Goal: Task Accomplishment & Management: Use online tool/utility

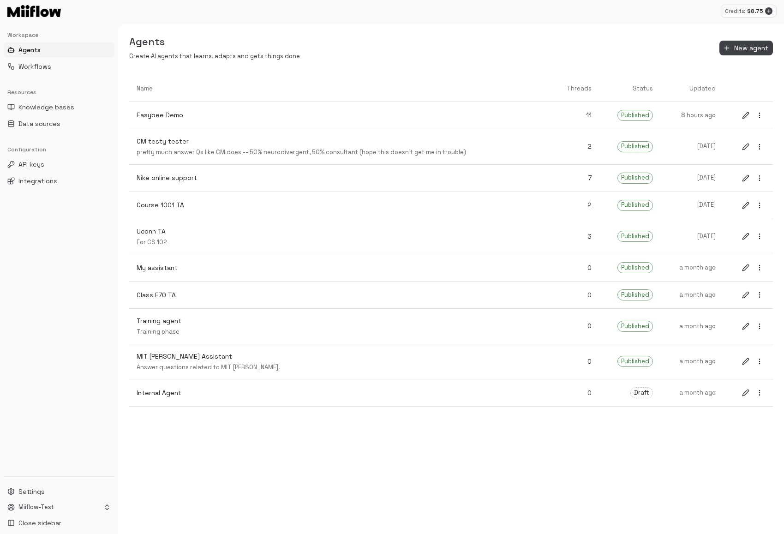
click at [394, 124] on link "Easybee Demo" at bounding box center [339, 115] width 421 height 24
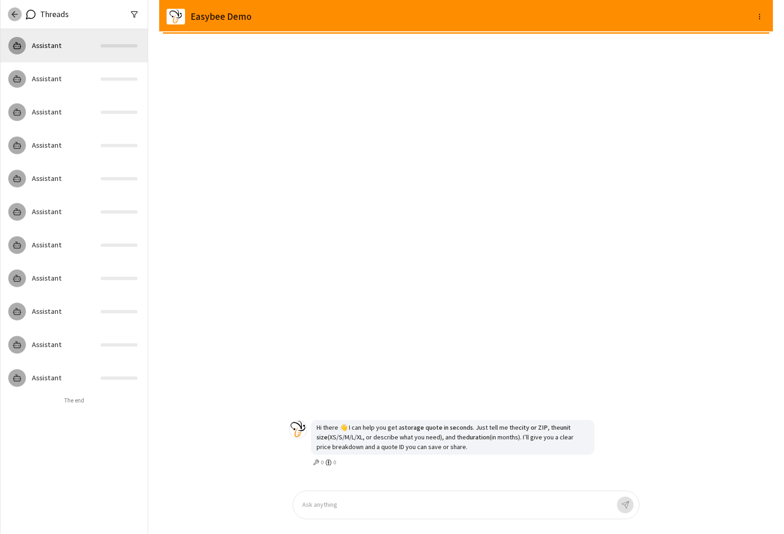
click at [11, 10] on icon "button" at bounding box center [14, 14] width 9 height 9
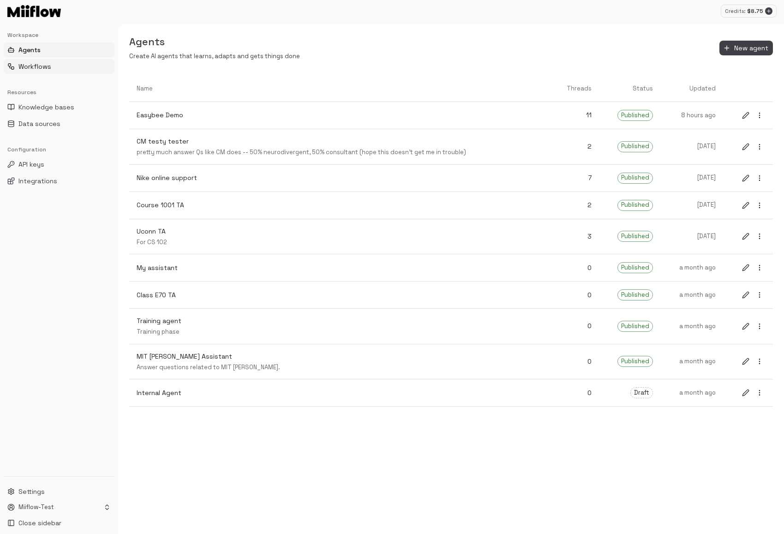
click at [54, 66] on button "Workflows" at bounding box center [59, 66] width 111 height 15
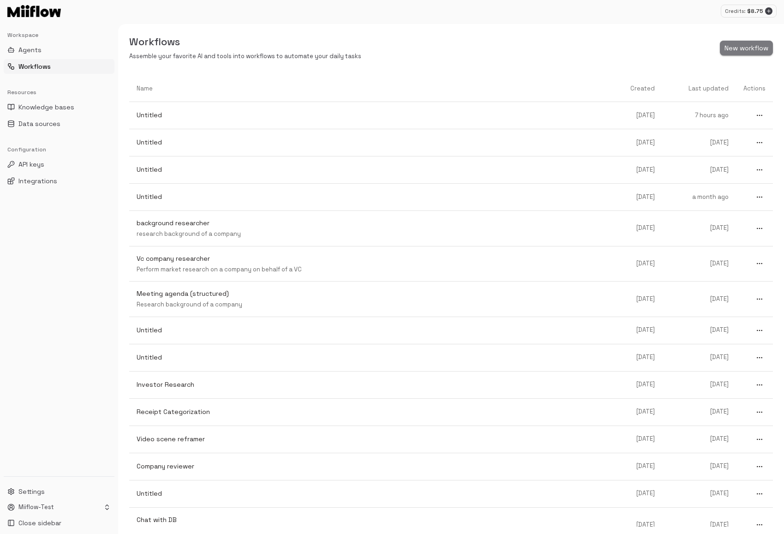
click at [743, 45] on button "New workflow" at bounding box center [746, 48] width 53 height 15
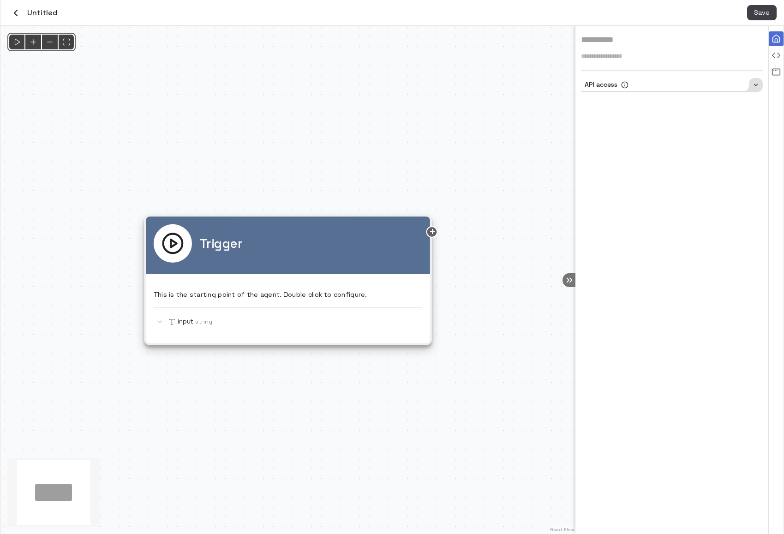
click at [680, 80] on div "API access" at bounding box center [672, 85] width 182 height 14
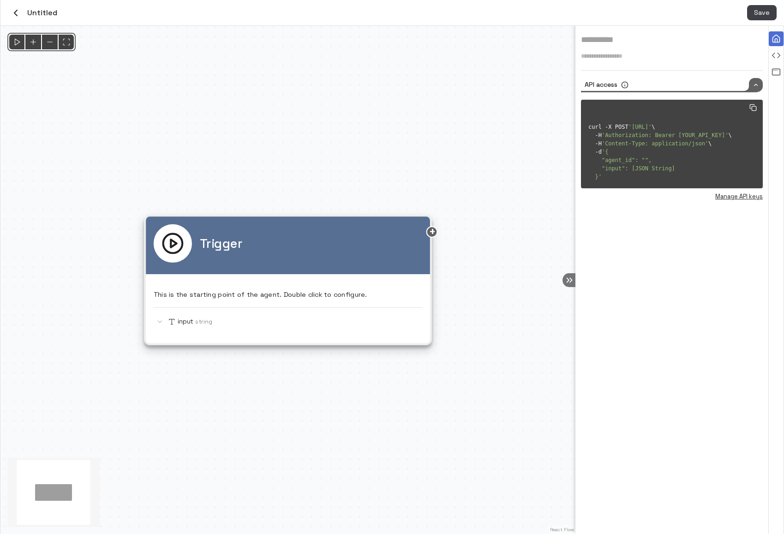
drag, startPoint x: 663, startPoint y: 333, endPoint x: 558, endPoint y: 302, distance: 109.7
click at [663, 333] on div "**********" at bounding box center [672, 280] width 193 height 508
drag, startPoint x: 431, startPoint y: 231, endPoint x: 540, endPoint y: 231, distance: 109.4
click at [540, 231] on div "Trigger This is the starting point of the agent. Double click to configure. inp…" at bounding box center [287, 280] width 575 height 508
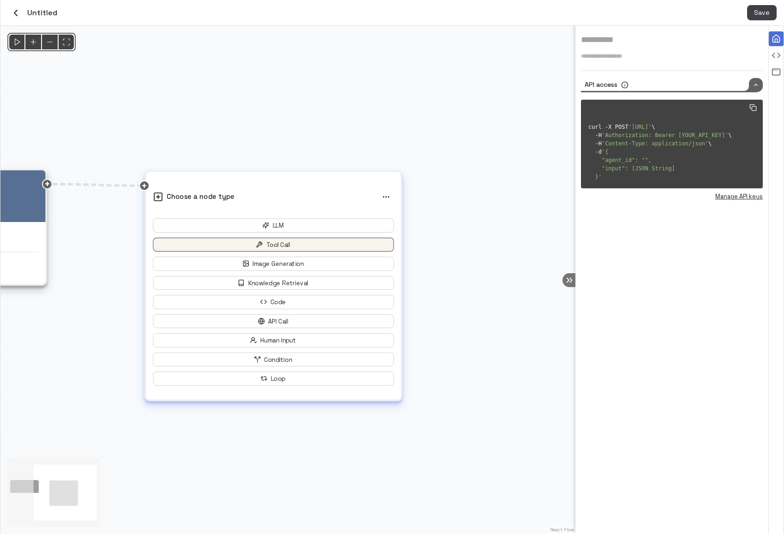
click at [303, 245] on button "Tool Call" at bounding box center [273, 245] width 241 height 14
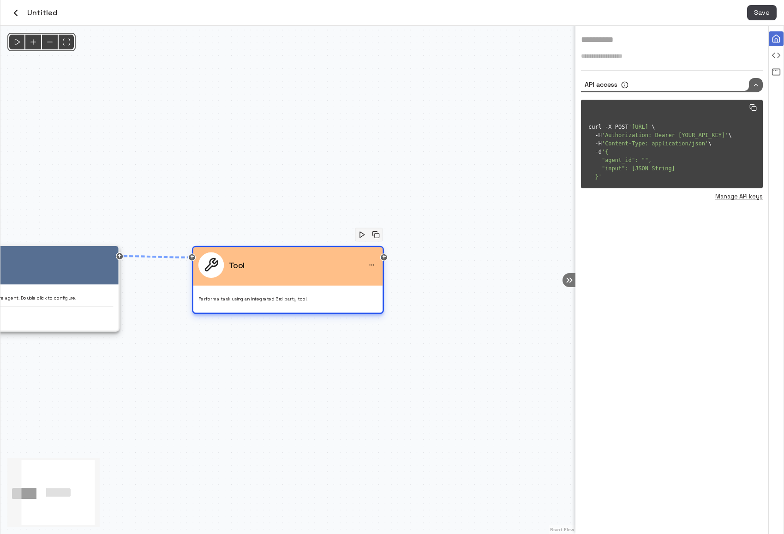
click at [313, 265] on div "Tool" at bounding box center [287, 264] width 179 height 25
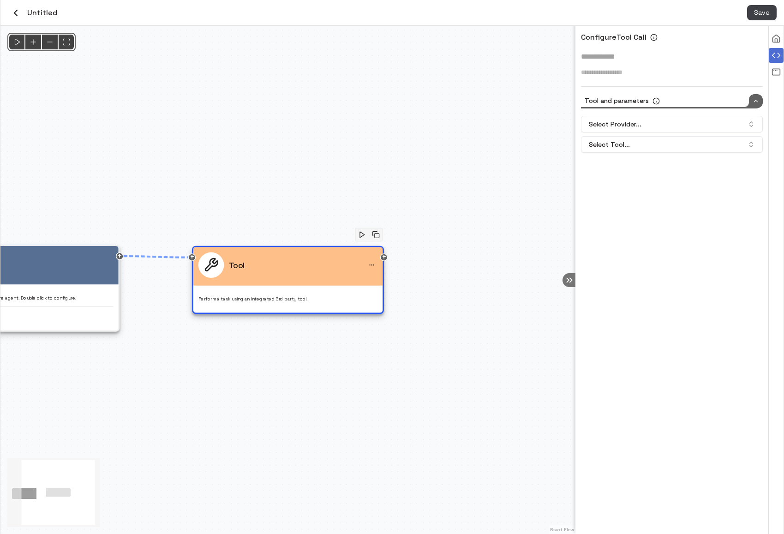
click at [667, 114] on div "Tool and parameters Select Provider... Select Tool..." at bounding box center [672, 127] width 182 height 66
click at [658, 125] on button "Select Provider..." at bounding box center [672, 124] width 182 height 17
click at [638, 177] on div "Google" at bounding box center [671, 178] width 177 height 15
click at [644, 149] on button "Select Tool..." at bounding box center [672, 144] width 182 height 17
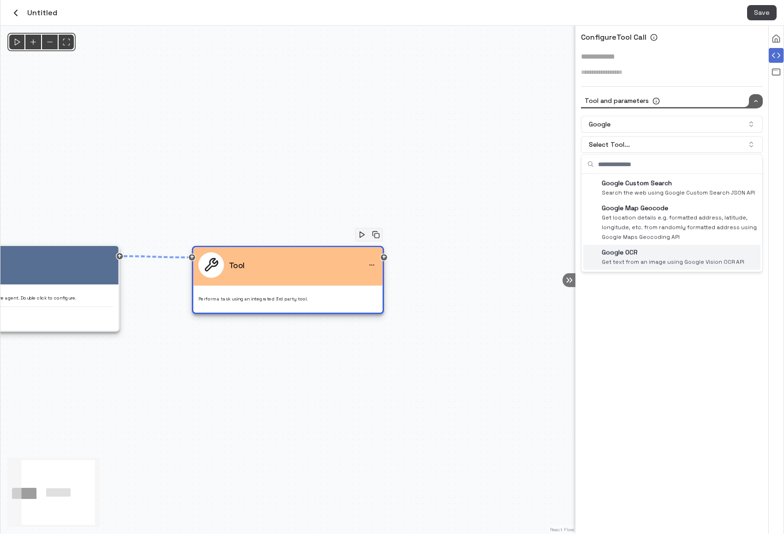
click at [651, 356] on div "Configure Tool Call * Tool and parameters Google Select Tool... Google Custom S…" at bounding box center [672, 280] width 193 height 508
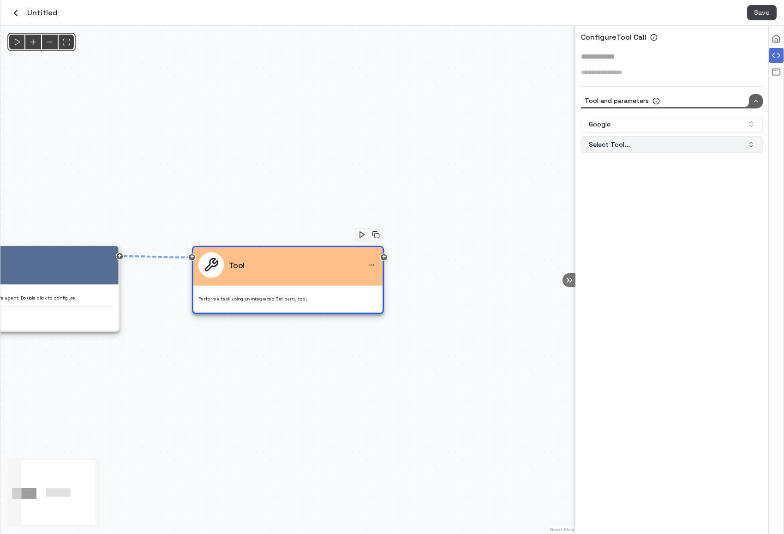
click at [644, 143] on button "Select Tool..." at bounding box center [672, 144] width 182 height 17
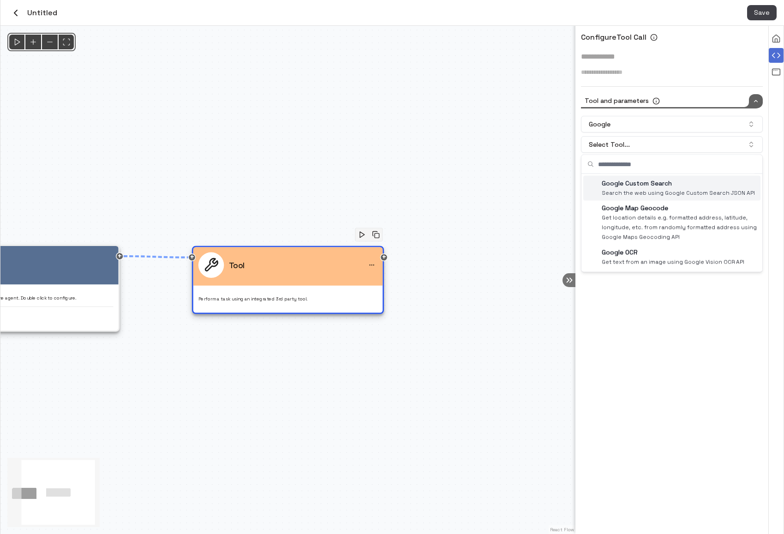
click at [653, 180] on p "Google Custom Search" at bounding box center [678, 184] width 153 height 10
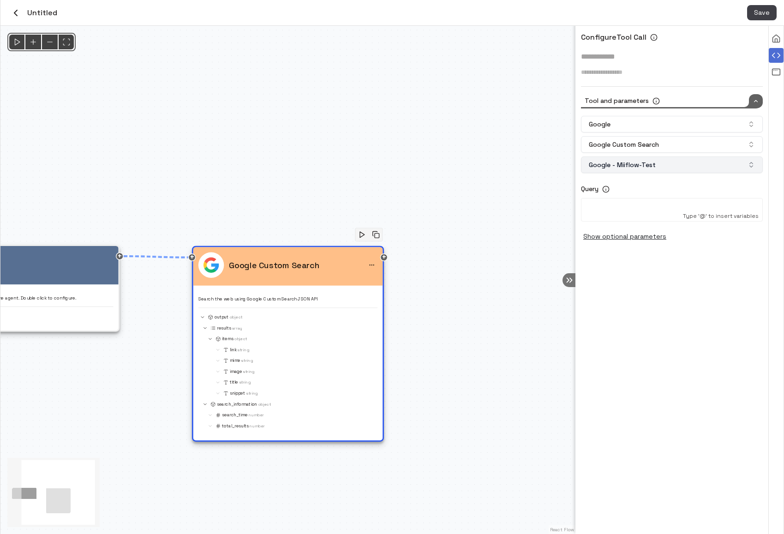
click at [677, 165] on button "Google - Miiflow-Test" at bounding box center [672, 164] width 182 height 17
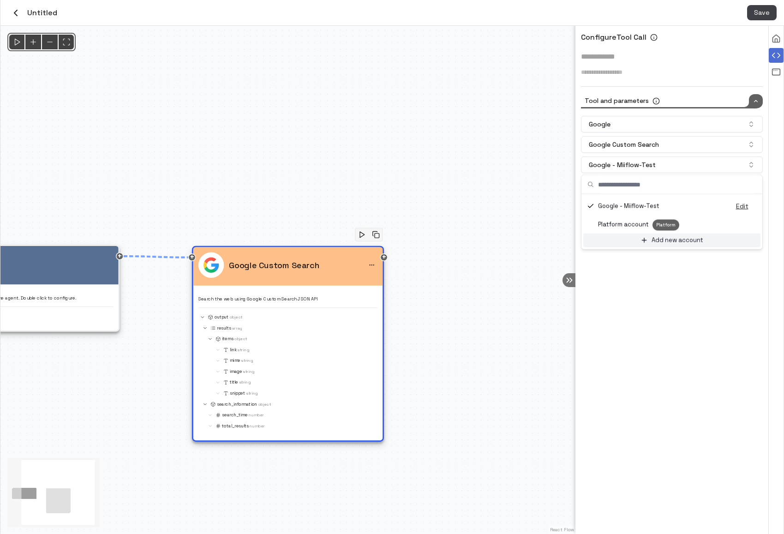
click at [679, 240] on p "Add new account" at bounding box center [678, 240] width 52 height 9
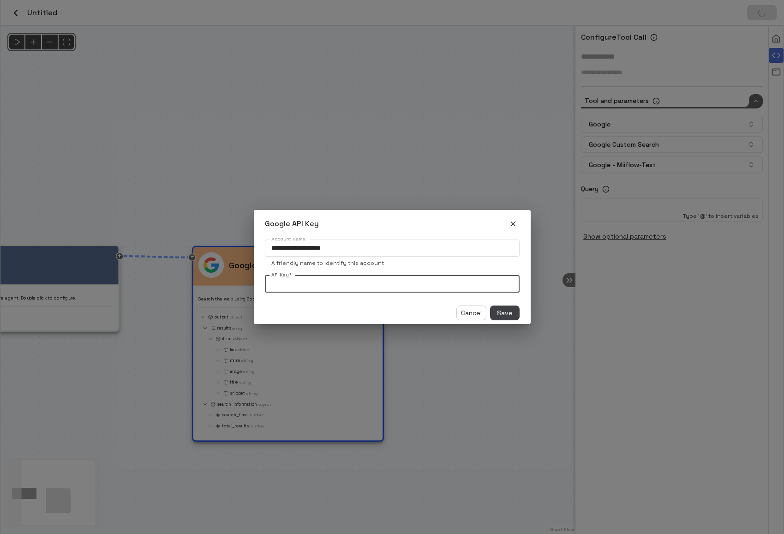
click at [356, 289] on input "API Key   *" at bounding box center [392, 284] width 255 height 17
click at [372, 307] on div "Cancel Save" at bounding box center [393, 313] width 270 height 15
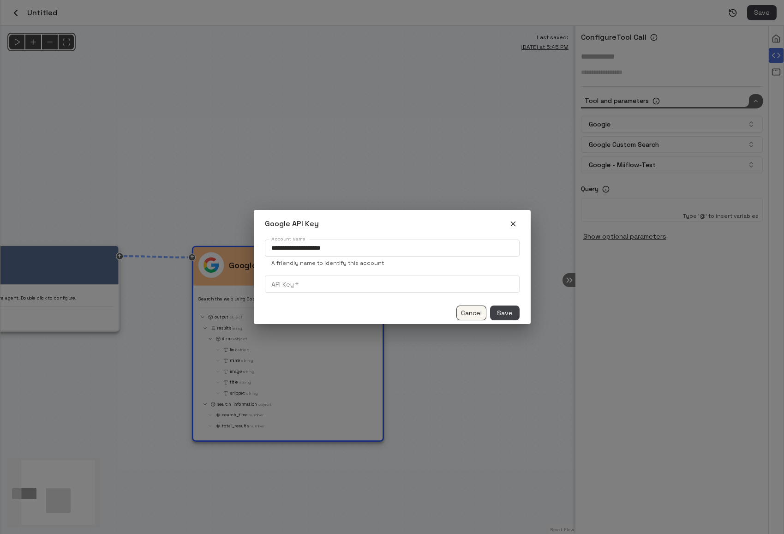
click at [473, 312] on button "Cancel" at bounding box center [471, 313] width 30 height 15
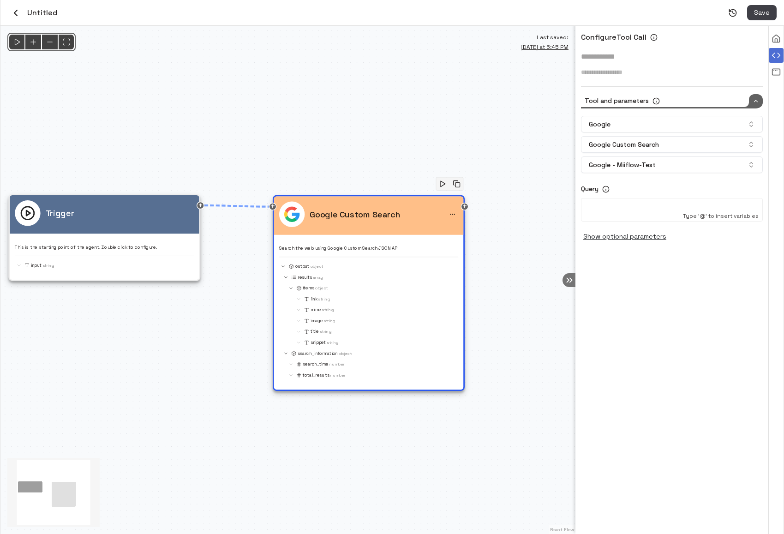
drag, startPoint x: 439, startPoint y: 361, endPoint x: 520, endPoint y: 310, distance: 95.4
click at [520, 310] on div "@keyframes flowAnimation { from { stroke-dashoffset: 36; } to { stroke-dashoffs…" at bounding box center [287, 280] width 575 height 508
click at [658, 165] on button "Google - Miiflow-Test" at bounding box center [672, 164] width 182 height 17
click at [667, 318] on div "Configure Tool Call * Tool and parameters Google Google Custom Search Google - …" at bounding box center [672, 280] width 193 height 508
click at [685, 167] on button "Google - Miiflow-Test" at bounding box center [672, 164] width 182 height 17
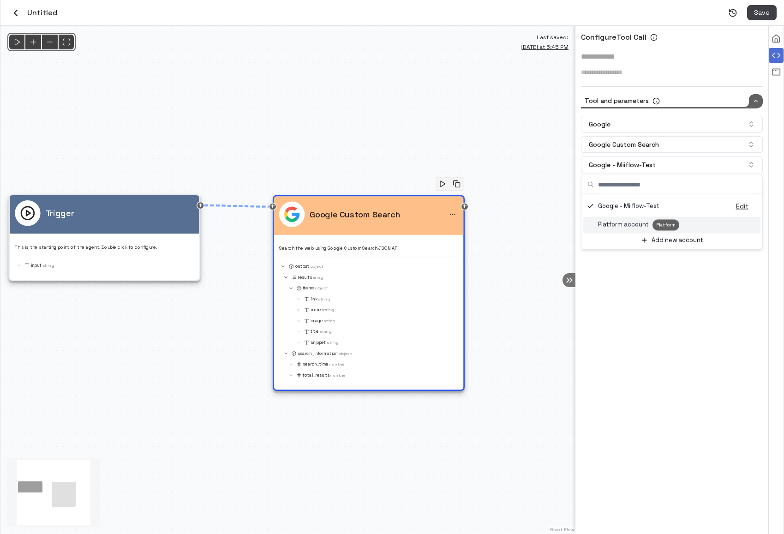
click at [654, 387] on div "Configure Tool Call * Tool and parameters Google Google Custom Search Google - …" at bounding box center [672, 280] width 193 height 508
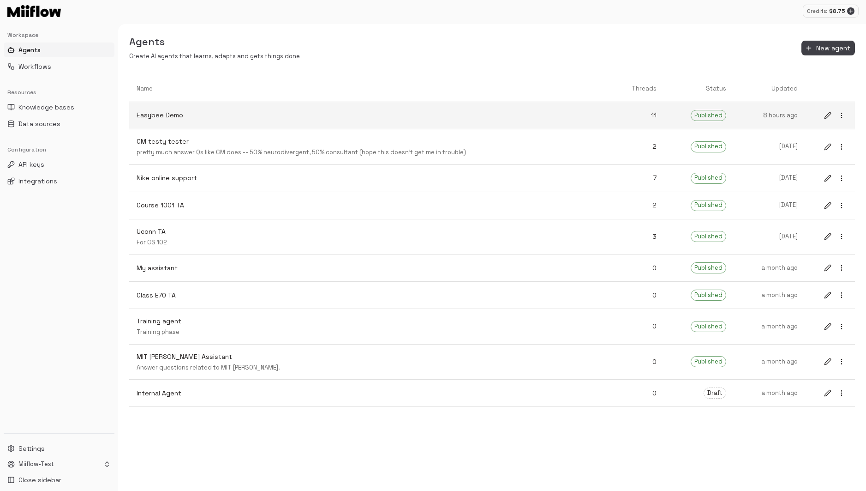
click at [276, 115] on p "Easybee Demo" at bounding box center [369, 115] width 465 height 10
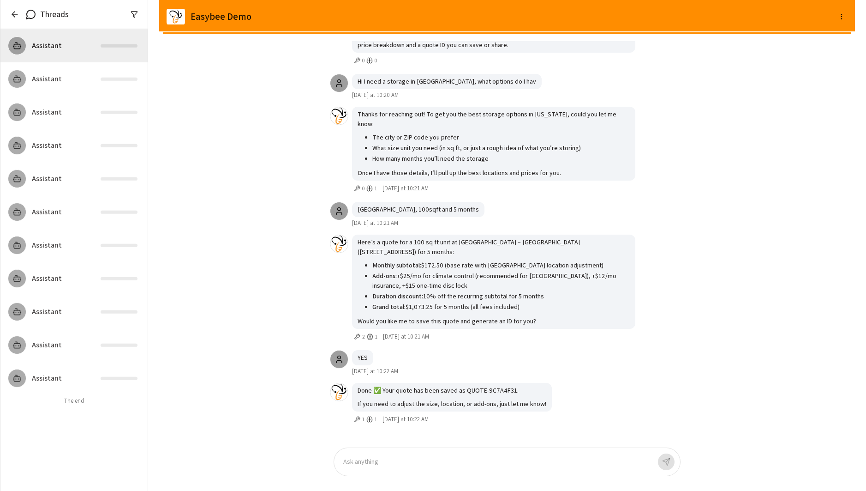
click at [12, 16] on icon "button" at bounding box center [14, 14] width 9 height 9
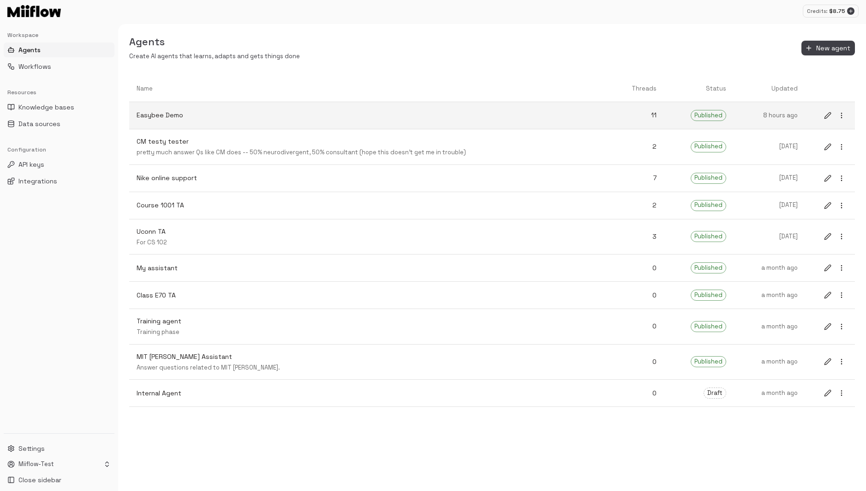
click at [826, 118] on icon "edit" at bounding box center [827, 115] width 7 height 7
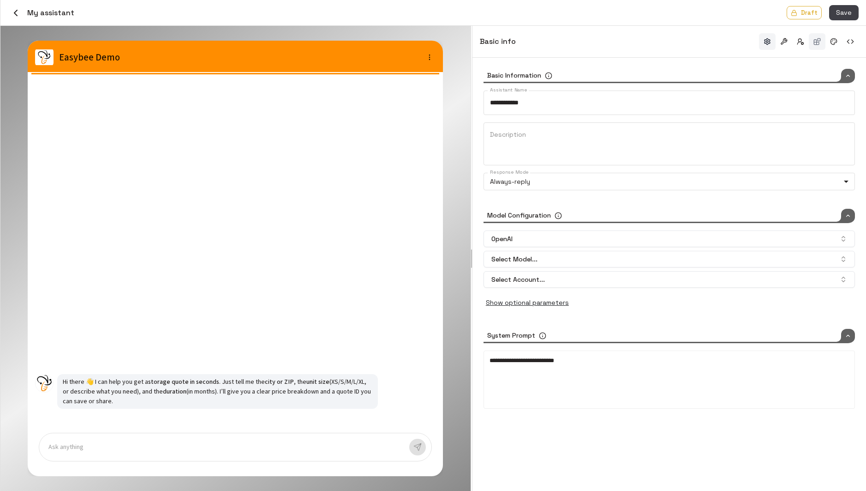
type input "**********"
type input "*****"
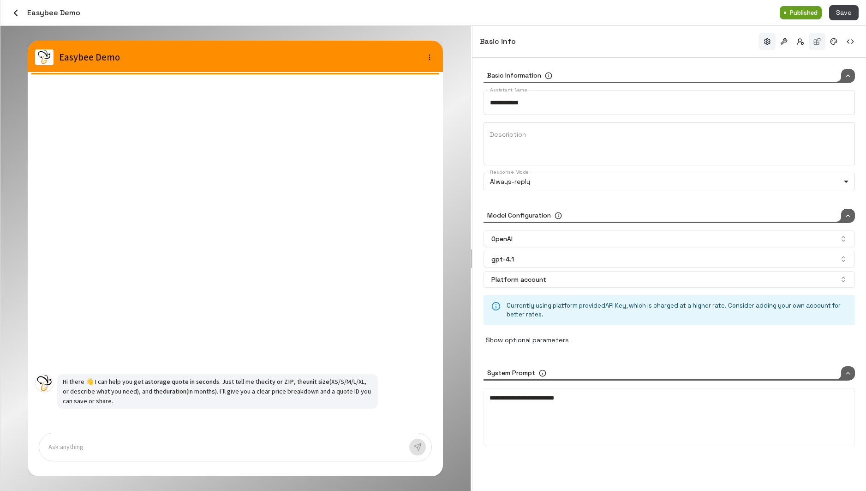
click at [820, 45] on button "button" at bounding box center [817, 41] width 17 height 17
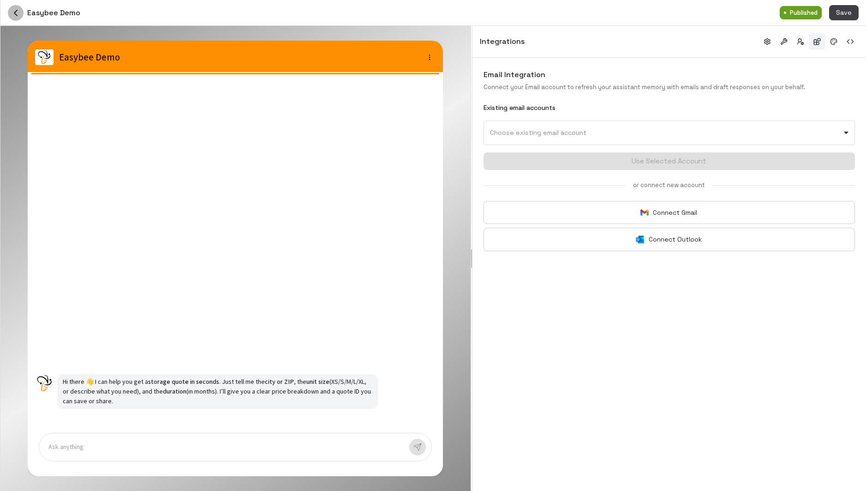
click at [11, 17] on icon "button" at bounding box center [15, 12] width 11 height 11
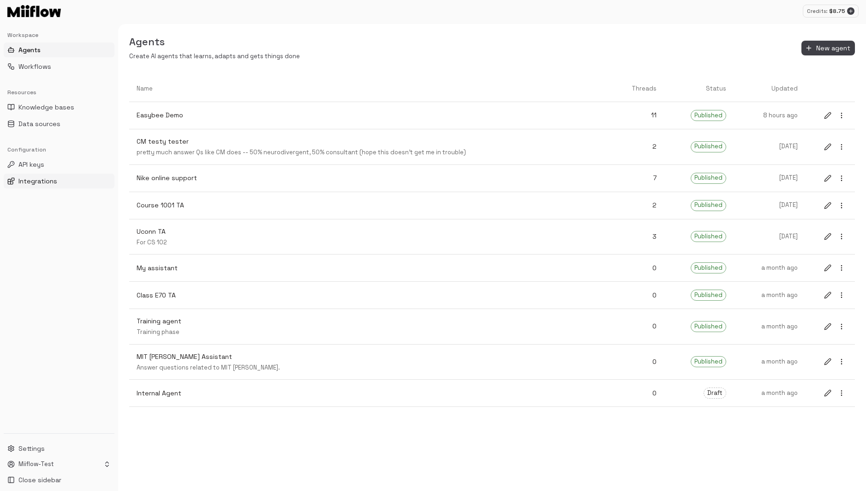
click at [47, 184] on span "Integrations" at bounding box center [37, 180] width 39 height 9
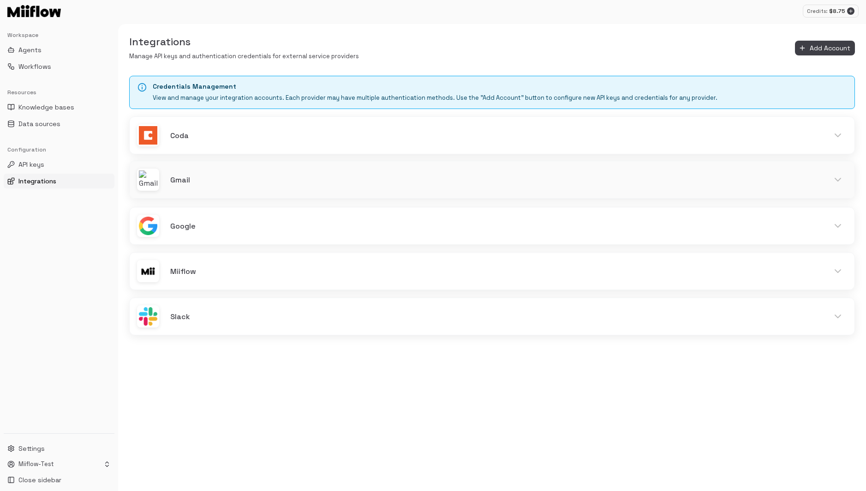
click at [248, 182] on h6 "Gmail" at bounding box center [494, 180] width 648 height 12
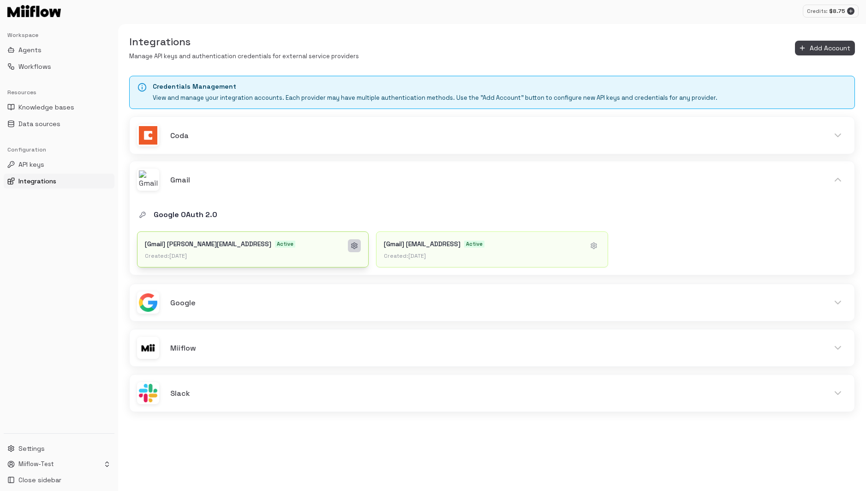
click at [355, 246] on icon at bounding box center [354, 245] width 7 height 7
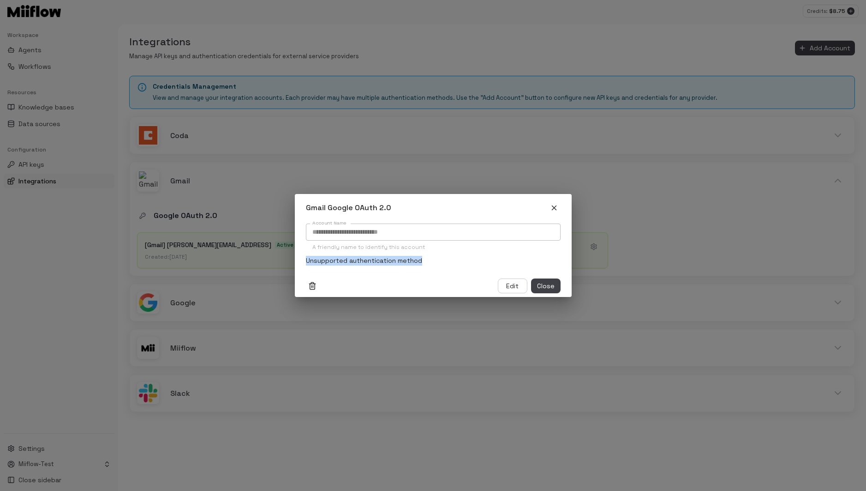
drag, startPoint x: 434, startPoint y: 261, endPoint x: 253, endPoint y: 262, distance: 180.5
click at [253, 262] on div "**********" at bounding box center [433, 245] width 866 height 491
click at [424, 260] on p "Unsupported authentication method" at bounding box center [433, 261] width 255 height 10
drag, startPoint x: 434, startPoint y: 262, endPoint x: 293, endPoint y: 260, distance: 141.2
click at [293, 260] on div "**********" at bounding box center [433, 245] width 866 height 491
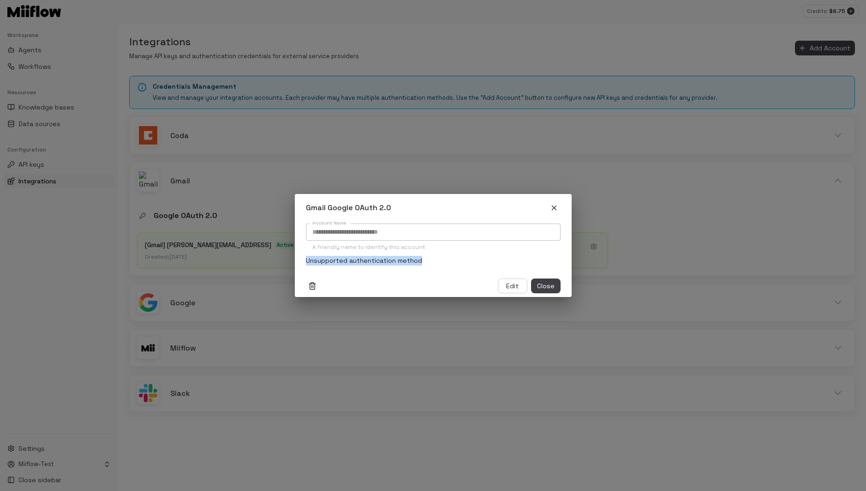
click at [551, 208] on icon "button" at bounding box center [554, 208] width 8 height 8
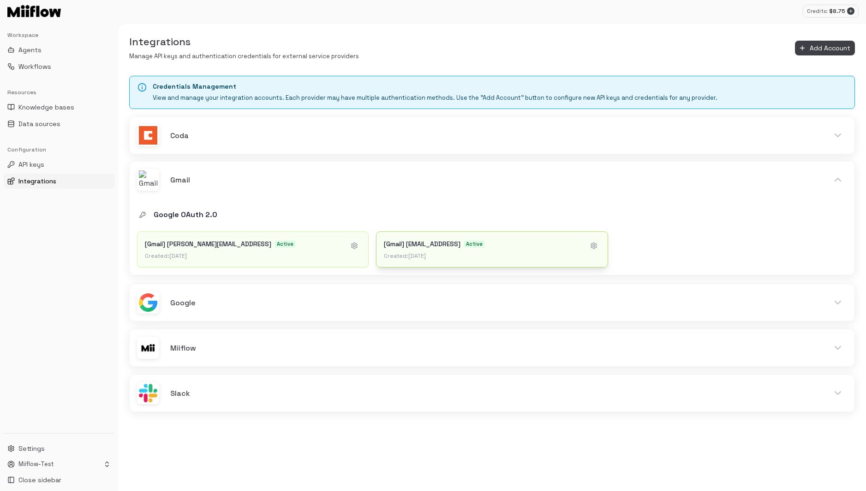
click at [446, 255] on div "Created: [DATE]" at bounding box center [483, 255] width 198 height 7
click at [29, 50] on span "Agents" at bounding box center [29, 49] width 23 height 9
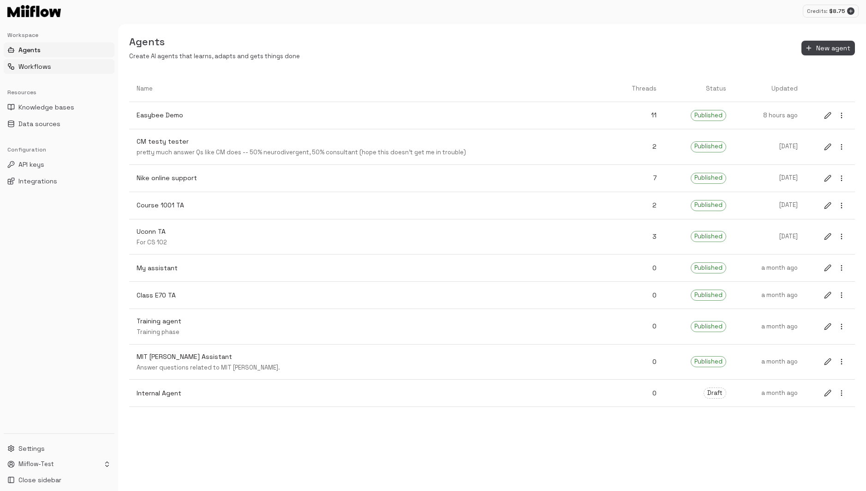
click at [39, 69] on span "Workflows" at bounding box center [34, 66] width 33 height 9
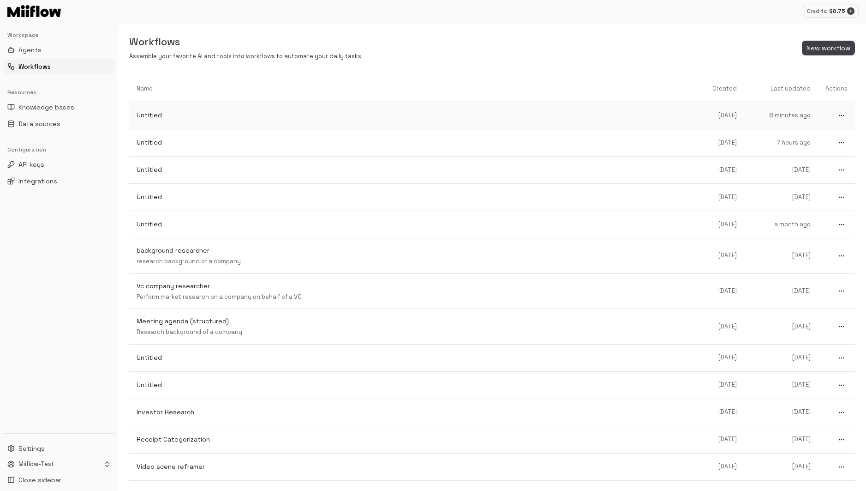
click at [385, 116] on p "Untitled" at bounding box center [414, 115] width 554 height 10
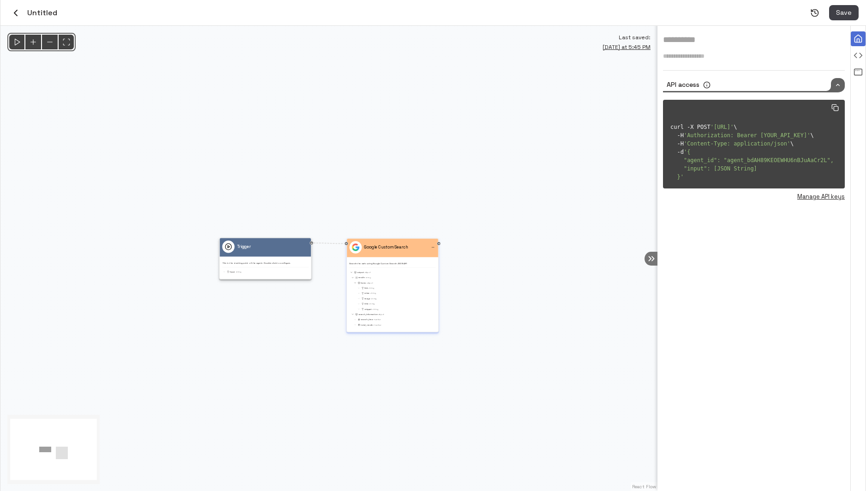
click at [402, 258] on div "Google Custom Search Search the web using Google Custom Search JSON API output …" at bounding box center [392, 284] width 86 height 86
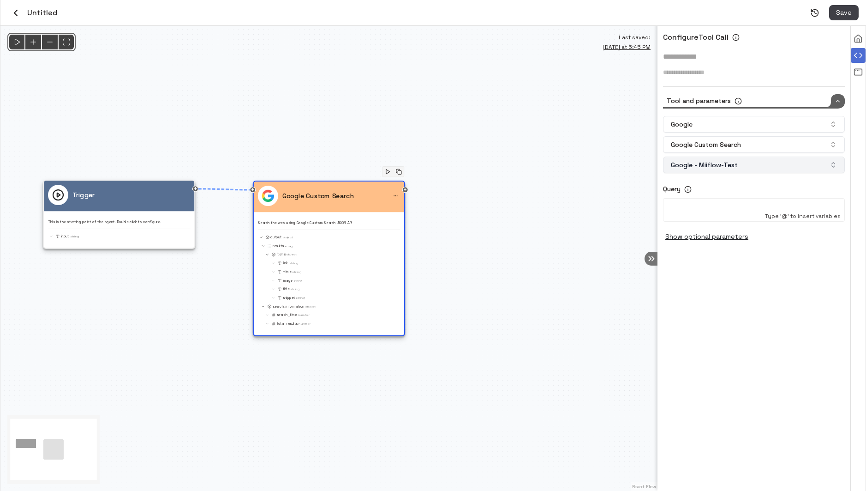
click at [737, 162] on button "Google - Miiflow-Test" at bounding box center [754, 164] width 182 height 17
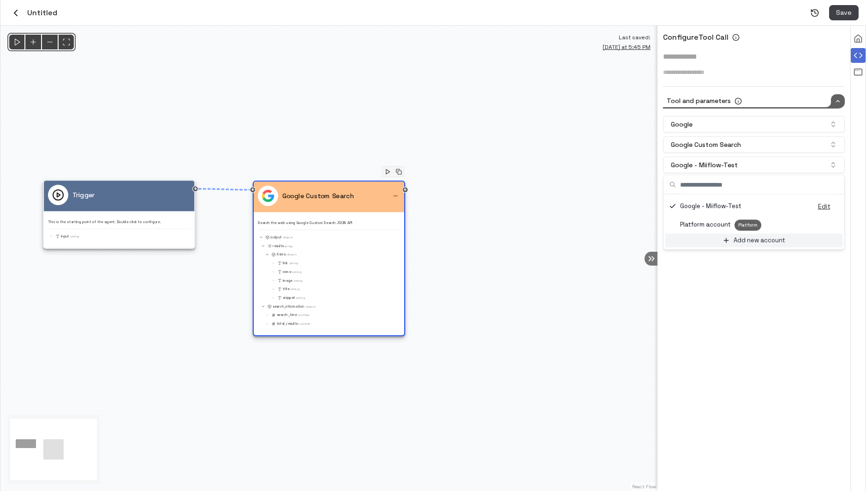
click at [761, 242] on p "Add new account" at bounding box center [760, 240] width 52 height 9
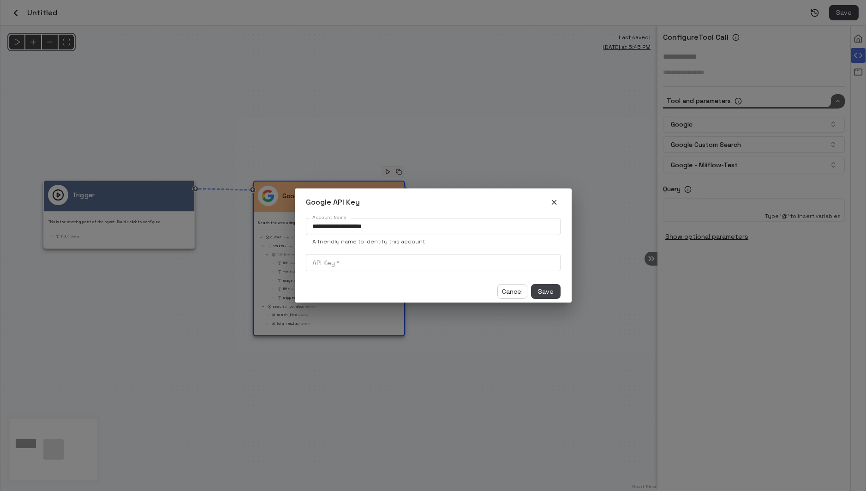
click at [557, 204] on icon "button" at bounding box center [554, 202] width 8 height 8
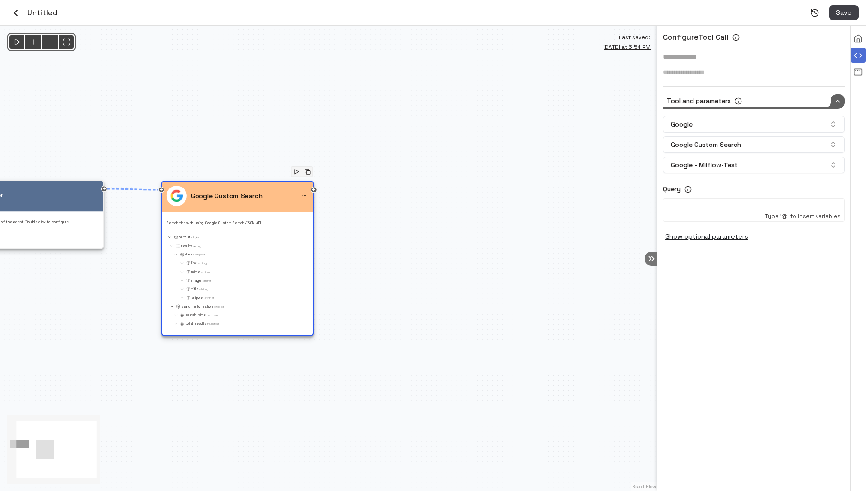
drag, startPoint x: 657, startPoint y: 114, endPoint x: 537, endPoint y: 114, distance: 119.5
click at [537, 114] on div "@keyframes flowAnimation { from { stroke-dashoffset: 36; } to { stroke-dashoffs…" at bounding box center [328, 258] width 657 height 465
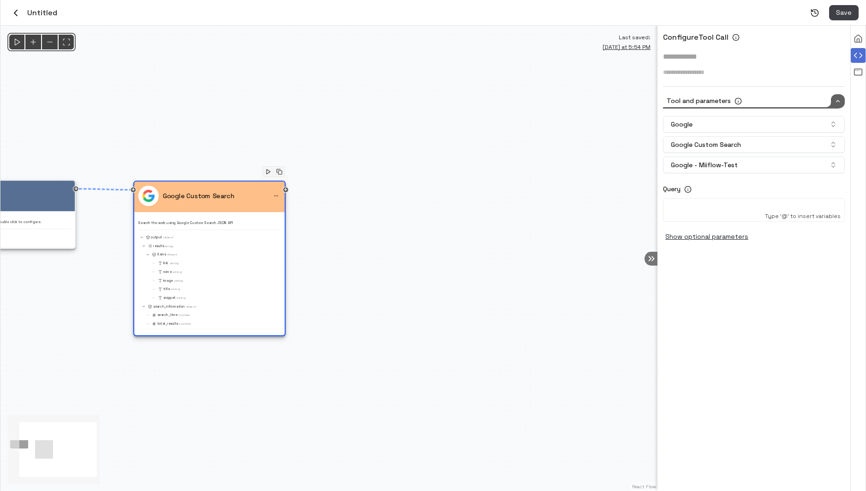
click at [17, 12] on icon "button" at bounding box center [15, 12] width 11 height 11
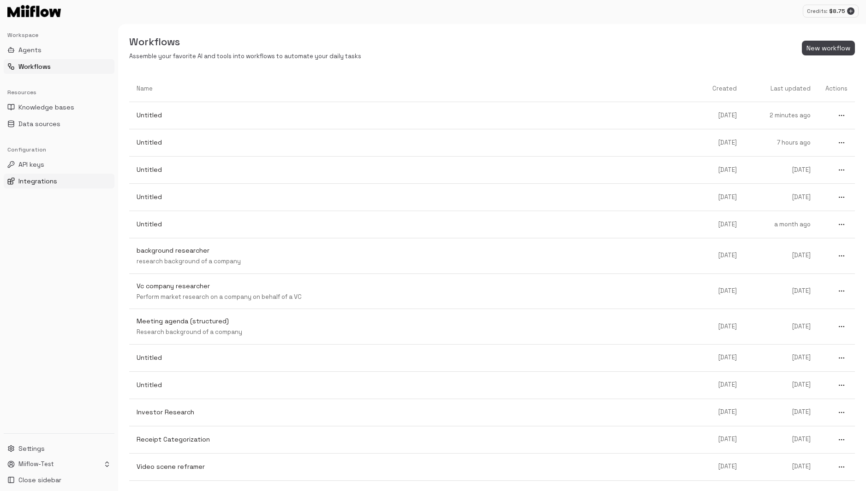
click at [47, 179] on span "Integrations" at bounding box center [37, 180] width 39 height 9
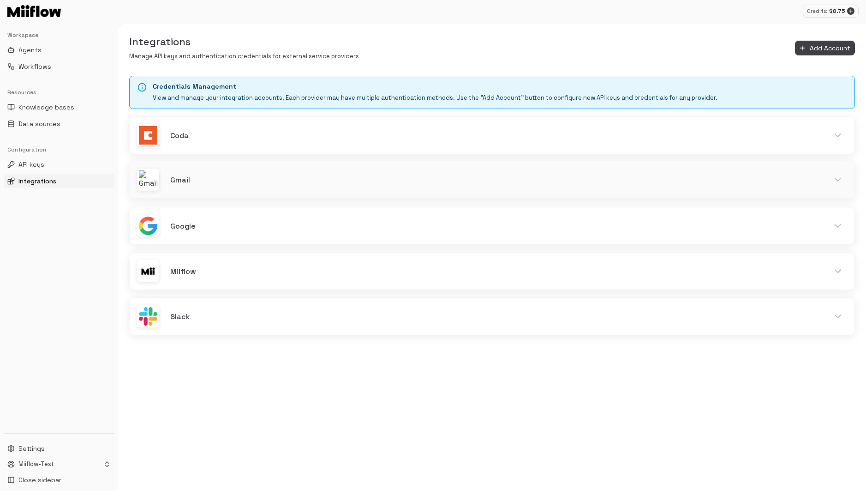
click at [205, 183] on h6 "Gmail" at bounding box center [494, 180] width 648 height 12
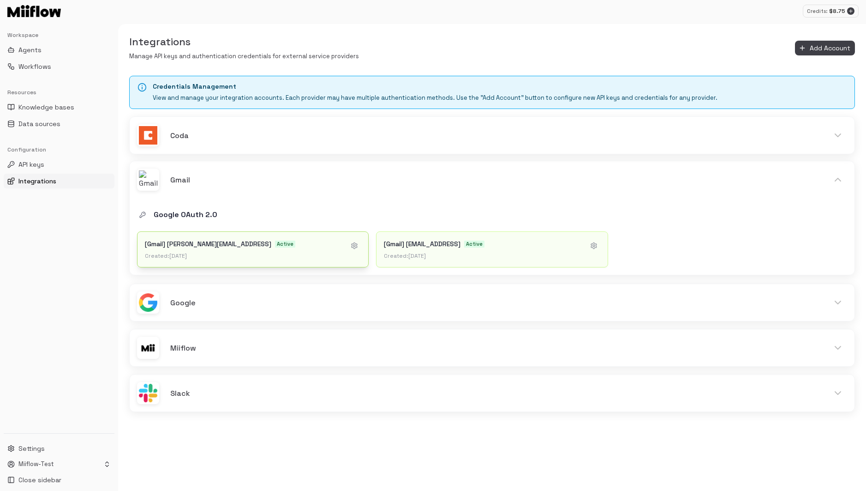
click at [217, 254] on div "Created: [DATE]" at bounding box center [244, 255] width 198 height 7
click at [312, 246] on div "[Gmail] [PERSON_NAME][EMAIL_ADDRESS] Active" at bounding box center [244, 243] width 198 height 9
click at [358, 244] on icon at bounding box center [354, 245] width 7 height 7
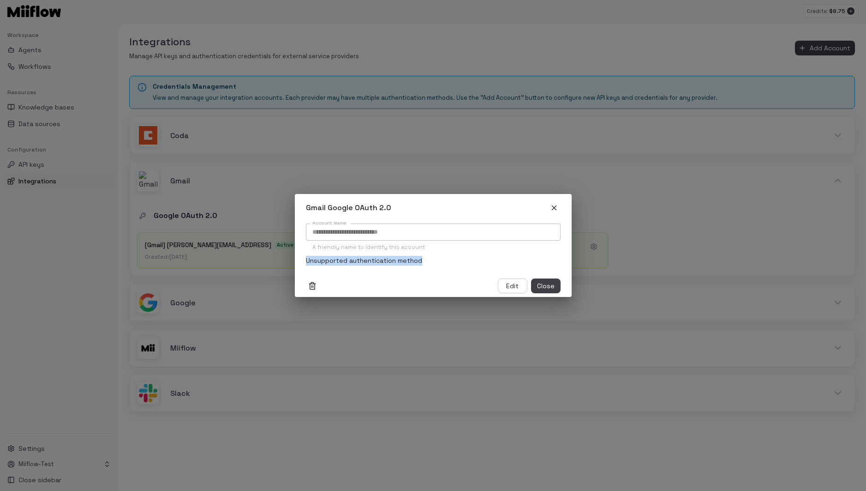
drag, startPoint x: 303, startPoint y: 261, endPoint x: 468, endPoint y: 270, distance: 165.5
click at [468, 270] on div "**********" at bounding box center [433, 248] width 277 height 53
click at [467, 270] on div "**********" at bounding box center [433, 248] width 277 height 53
drag, startPoint x: 450, startPoint y: 266, endPoint x: 255, endPoint y: 266, distance: 194.8
click at [255, 266] on div "**********" at bounding box center [433, 245] width 866 height 491
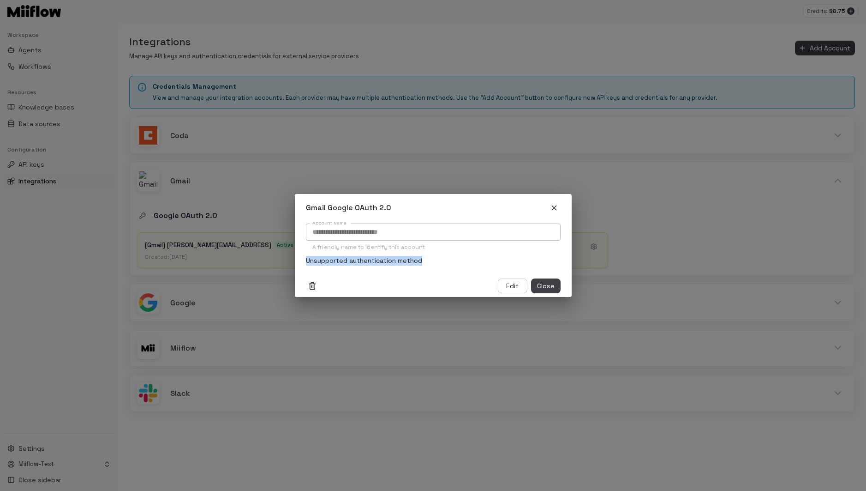
drag, startPoint x: 306, startPoint y: 260, endPoint x: 465, endPoint y: 260, distance: 158.8
click at [465, 260] on div "**********" at bounding box center [433, 248] width 277 height 53
click at [465, 260] on p "Unsupported authentication method" at bounding box center [433, 261] width 255 height 10
drag, startPoint x: 554, startPoint y: 205, endPoint x: 510, endPoint y: 210, distance: 44.1
click at [510, 210] on div "Gmail Google OAuth 2.0" at bounding box center [433, 207] width 255 height 13
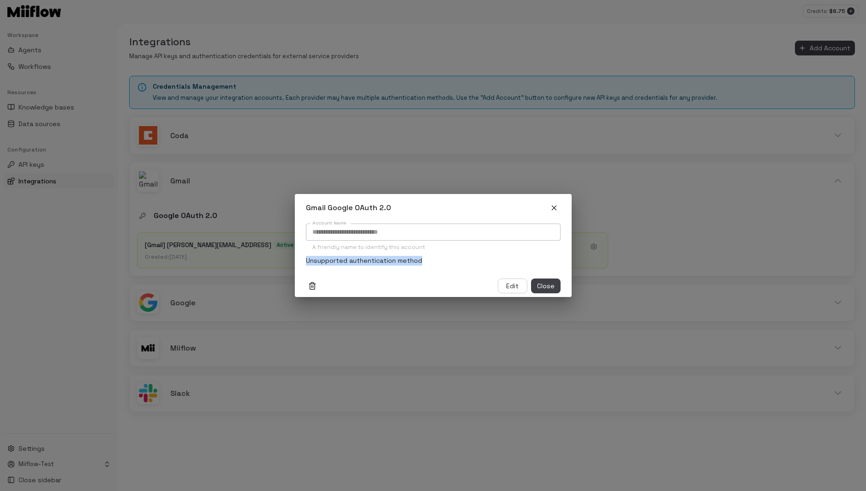
drag, startPoint x: 304, startPoint y: 259, endPoint x: 489, endPoint y: 266, distance: 185.7
click at [489, 266] on div "**********" at bounding box center [433, 248] width 277 height 53
click at [553, 208] on icon "button" at bounding box center [554, 208] width 8 height 8
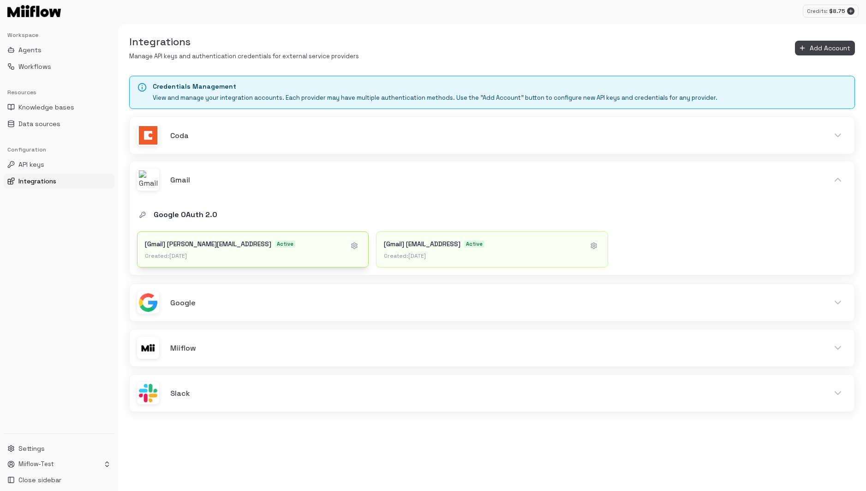
click at [272, 246] on div "[Gmail] [PERSON_NAME][EMAIL_ADDRESS] Active" at bounding box center [244, 243] width 198 height 9
click at [60, 48] on button "Agents" at bounding box center [59, 49] width 111 height 15
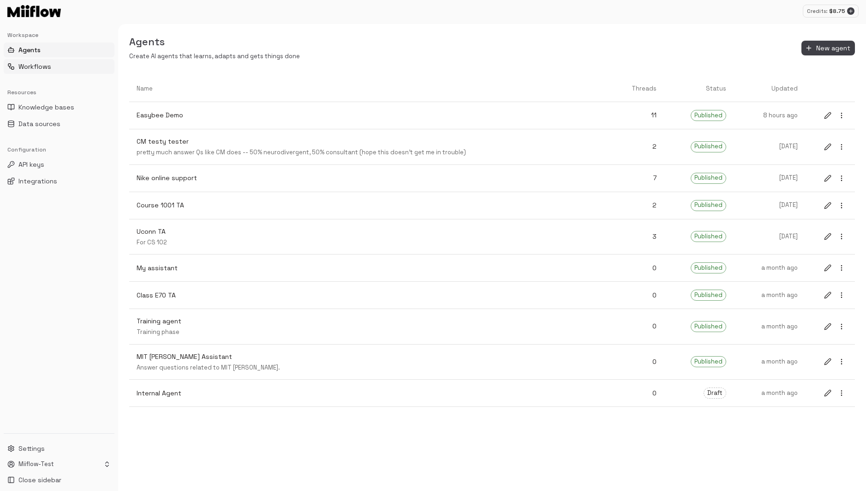
click at [47, 66] on span "Workflows" at bounding box center [34, 66] width 33 height 9
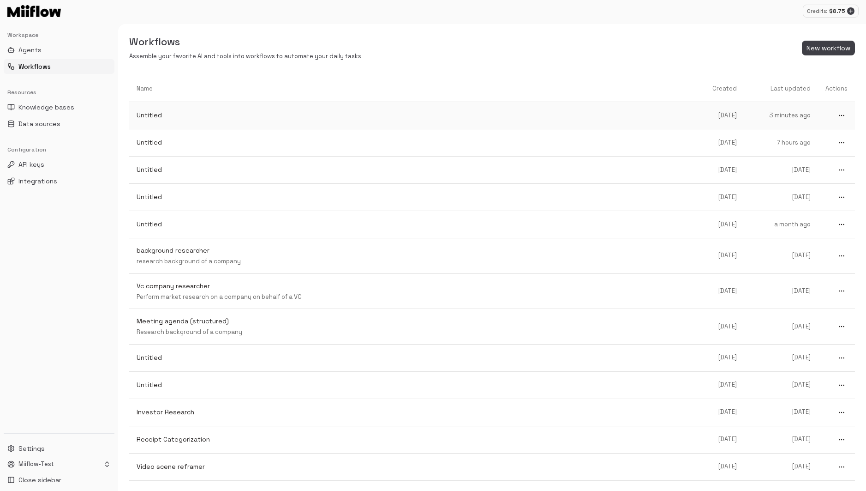
click at [225, 109] on link "Untitled" at bounding box center [413, 115] width 569 height 24
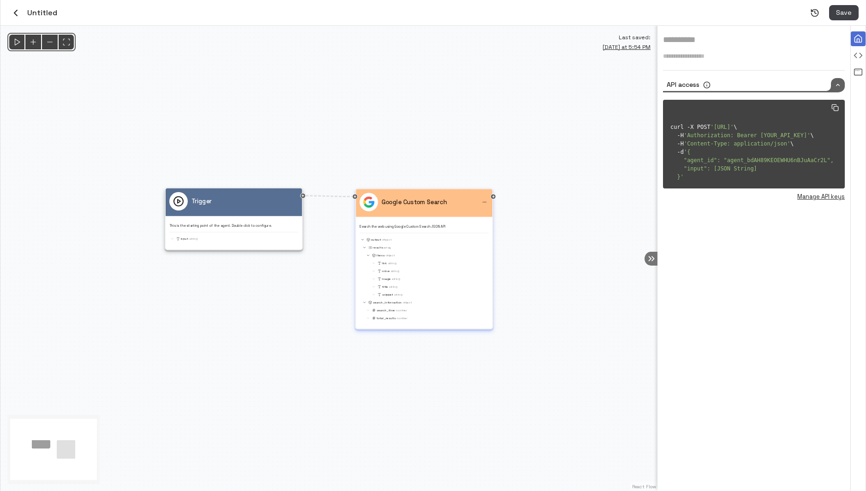
click at [394, 242] on div "output Object" at bounding box center [424, 239] width 129 height 6
click at [394, 242] on div "output Object results Array items Object link String mime String image String t…" at bounding box center [424, 278] width 129 height 84
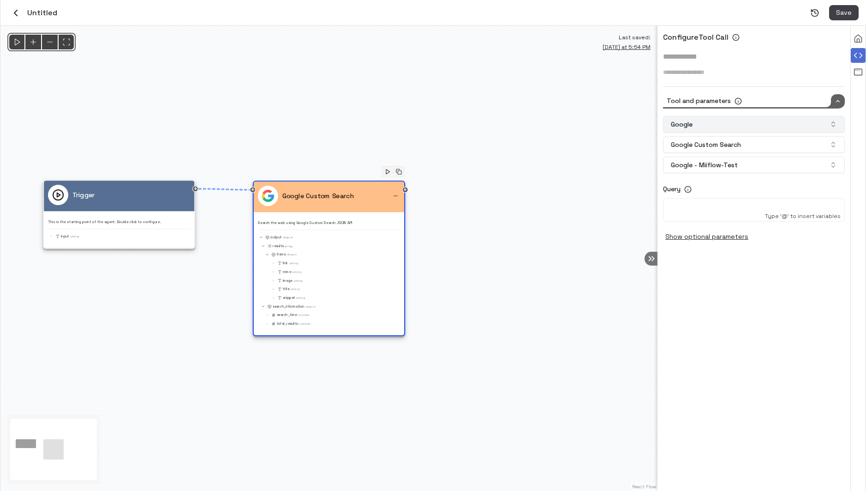
click at [734, 124] on button "Google" at bounding box center [754, 124] width 182 height 17
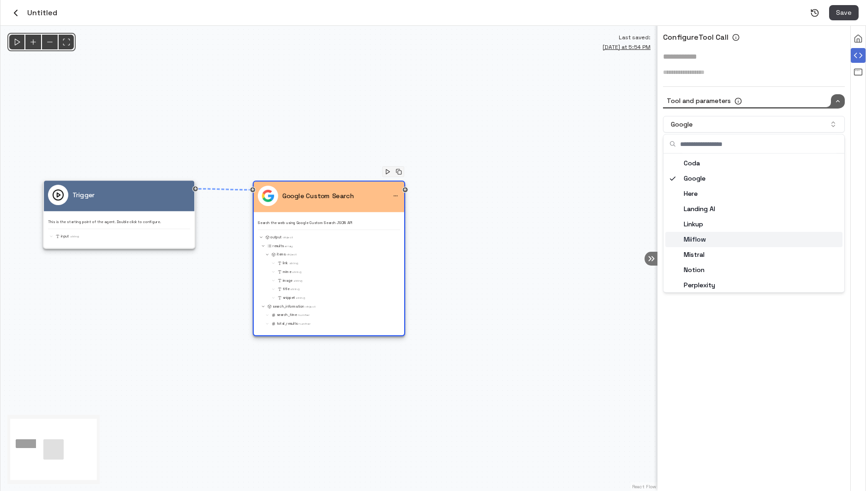
click at [741, 395] on div "Configure Tool Call * Tool and parameters Google Coda Google Here Landing AI Li…" at bounding box center [754, 258] width 193 height 465
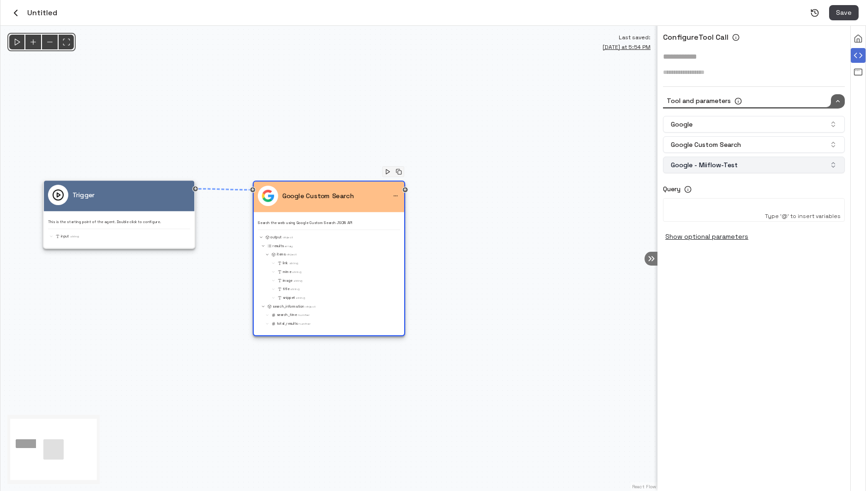
click at [719, 170] on button "Google - Miiflow-Test" at bounding box center [754, 164] width 182 height 17
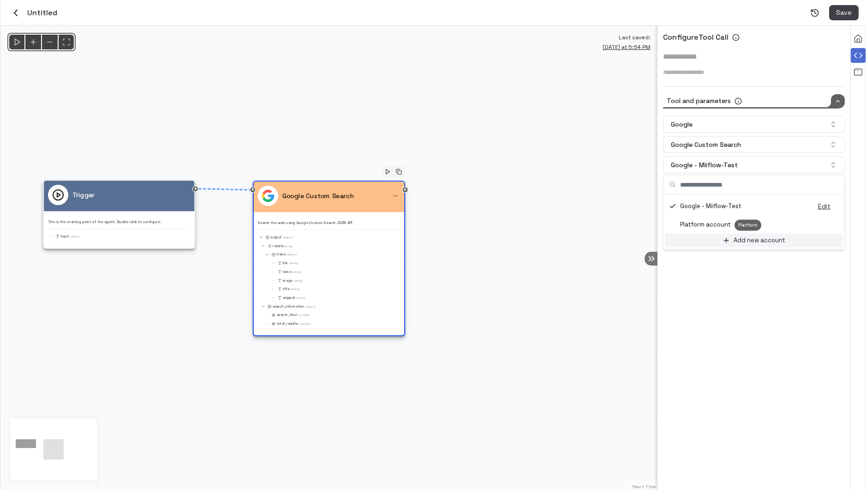
click at [740, 240] on p "Add new account" at bounding box center [760, 240] width 52 height 9
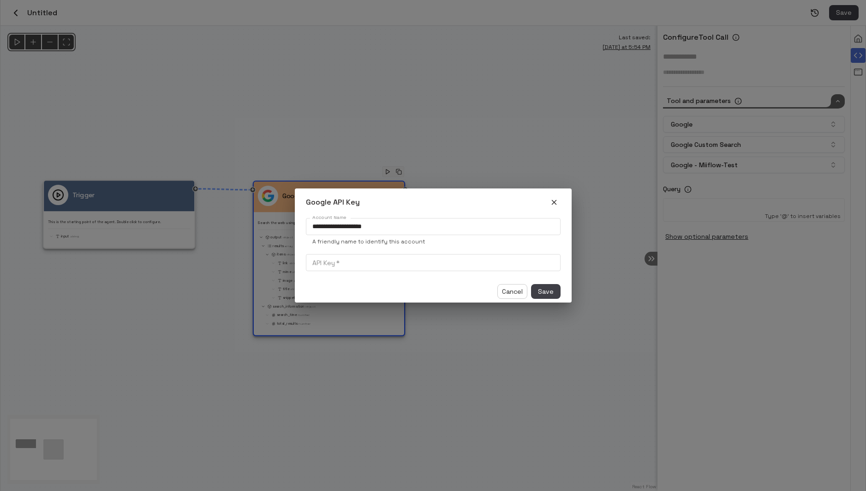
click at [552, 198] on icon "button" at bounding box center [554, 202] width 8 height 8
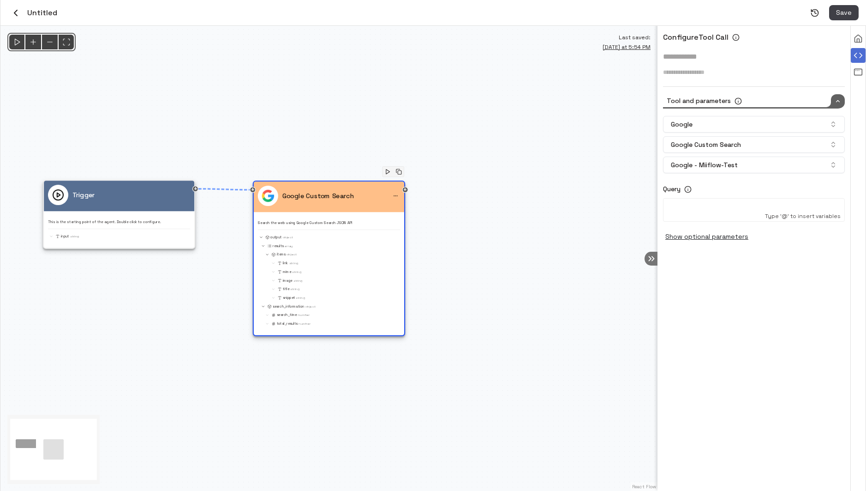
click at [24, 12] on div "Untitled" at bounding box center [32, 13] width 49 height 16
click at [17, 13] on icon "button" at bounding box center [15, 12] width 11 height 11
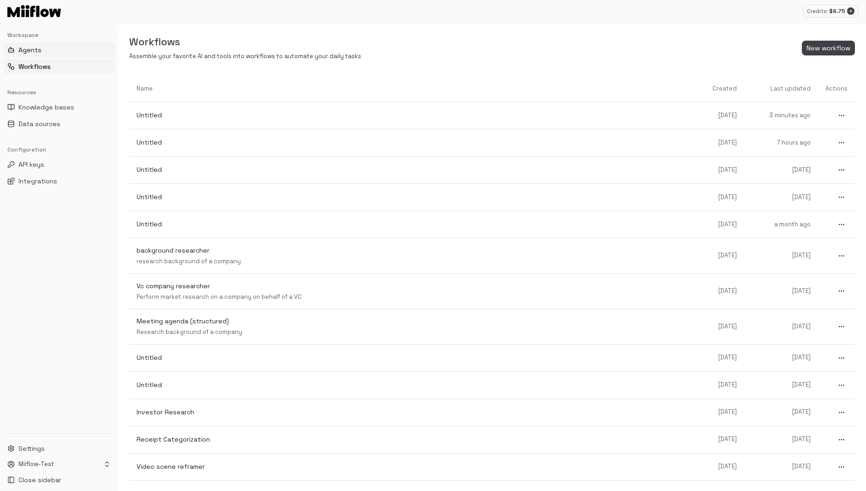
click at [34, 49] on span "Agents" at bounding box center [29, 49] width 23 height 9
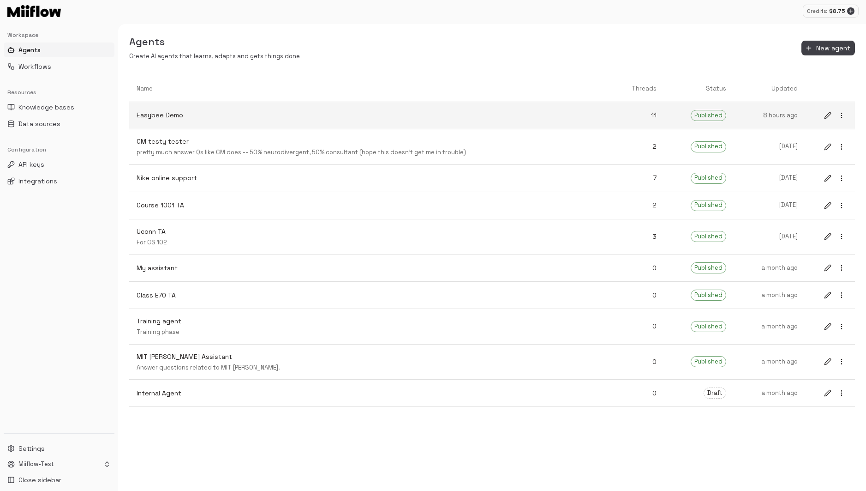
click at [828, 117] on icon "edit" at bounding box center [827, 115] width 7 height 7
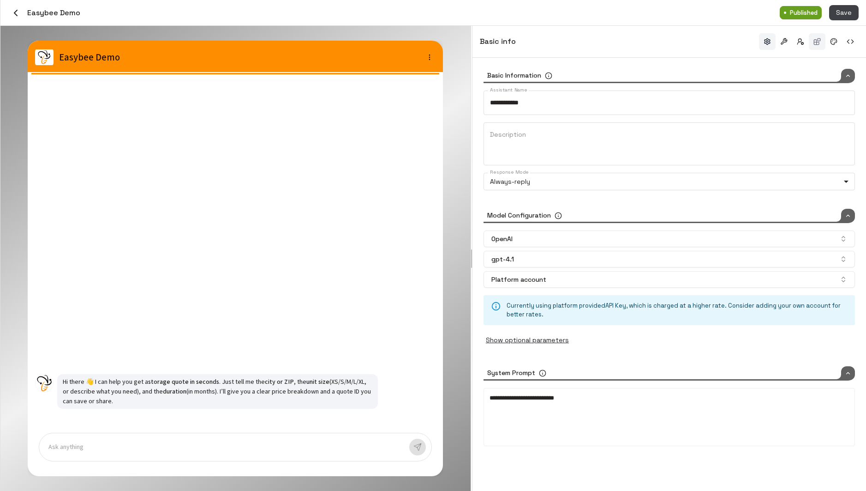
click at [820, 41] on button "button" at bounding box center [817, 41] width 17 height 17
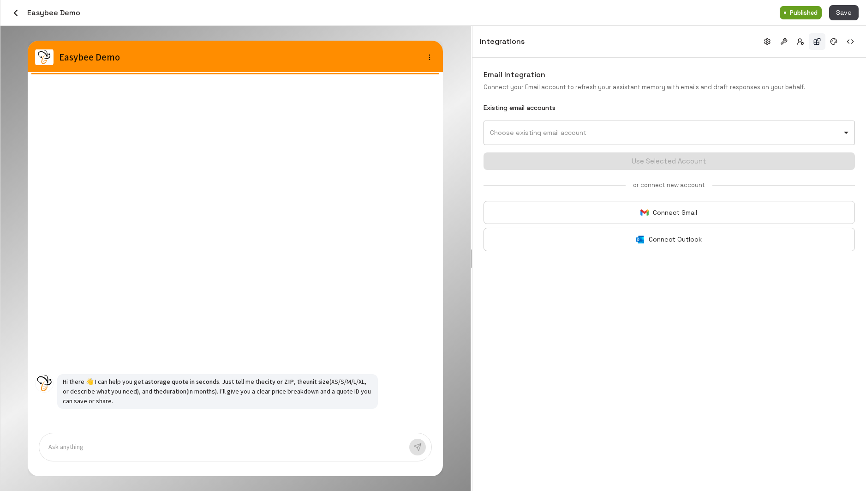
click at [656, 127] on body "Credits: $ 8.75 Workspace Agents Workflows Resources Knowledge bases Data sourc…" at bounding box center [433, 245] width 866 height 491
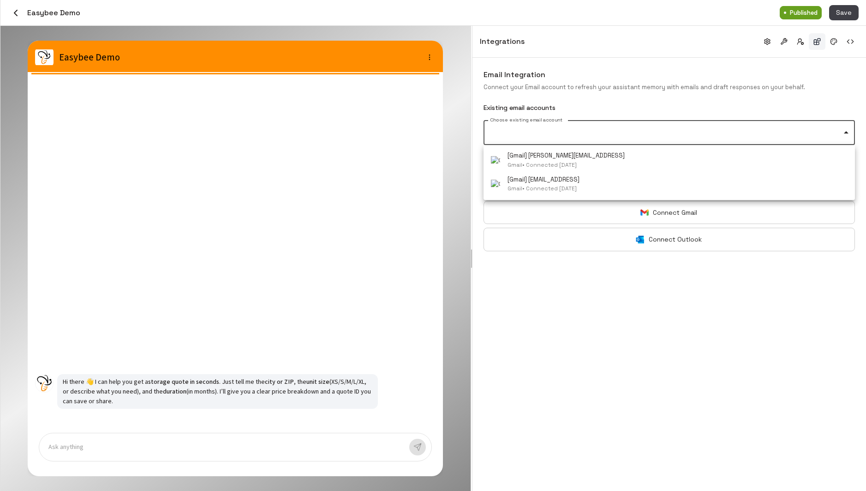
click at [640, 303] on div at bounding box center [433, 245] width 866 height 491
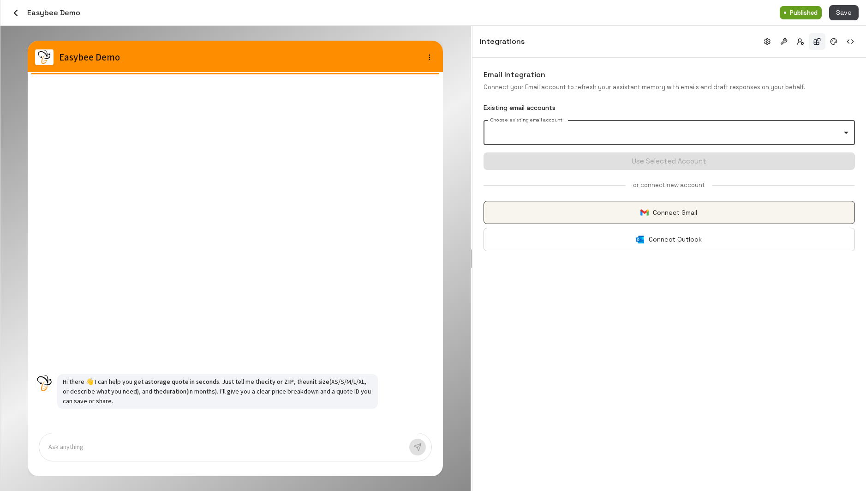
click at [667, 213] on button "Connect Gmail" at bounding box center [670, 213] width 372 height 24
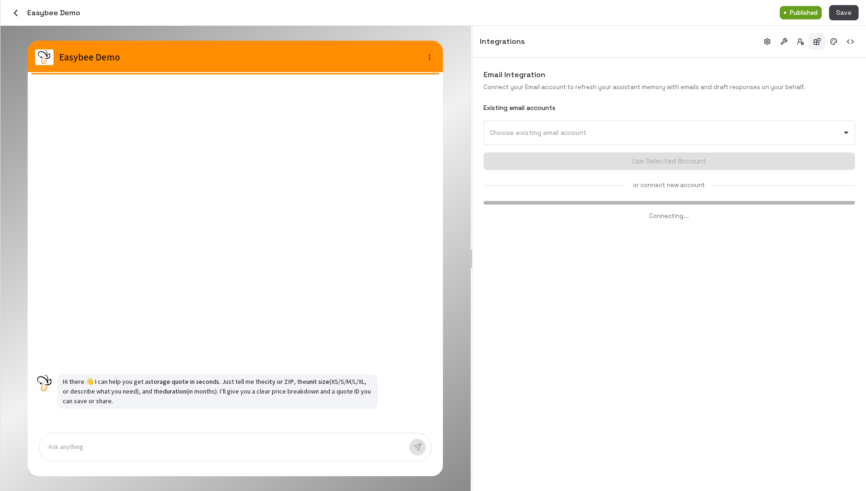
click at [14, 12] on icon "button" at bounding box center [15, 12] width 11 height 11
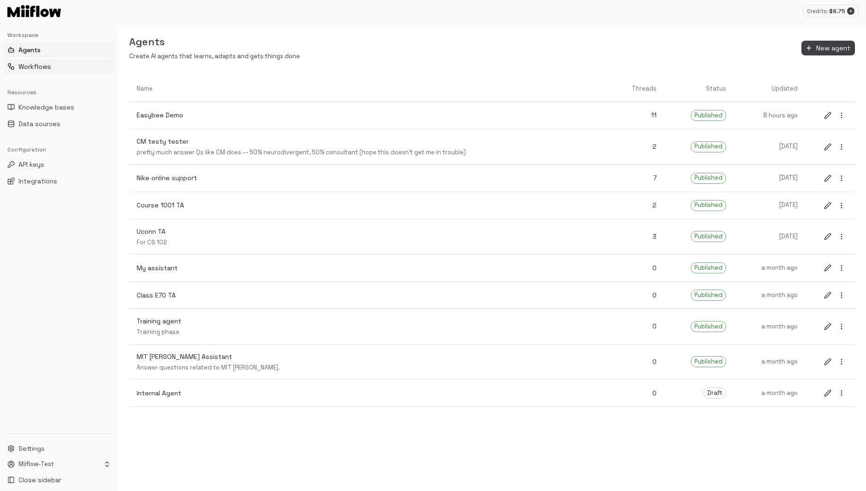
click at [39, 68] on span "Workflows" at bounding box center [34, 66] width 33 height 9
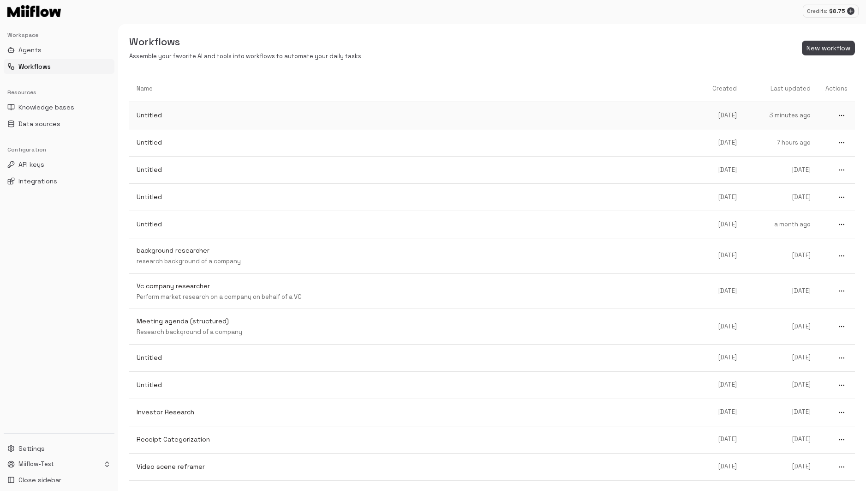
click at [225, 113] on p "Untitled" at bounding box center [414, 115] width 554 height 10
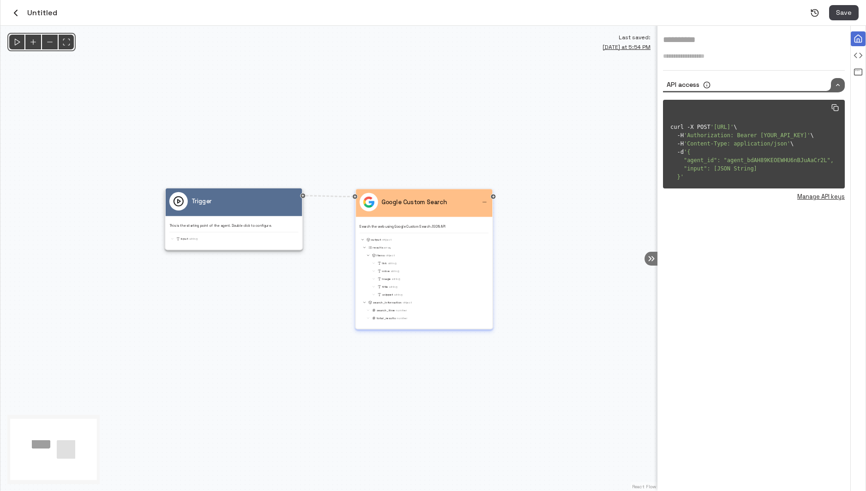
click at [424, 232] on div "Search the web using Google Custom Search JSON API output Object results Array …" at bounding box center [424, 271] width 129 height 101
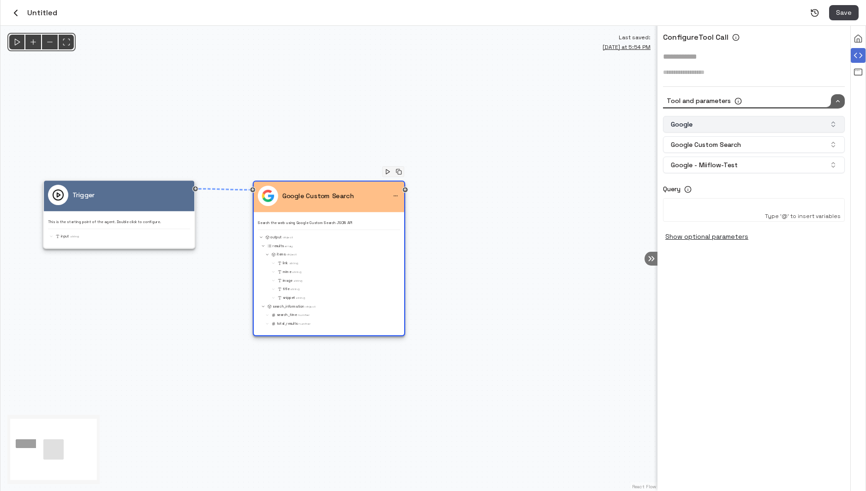
click at [749, 127] on button "Google" at bounding box center [754, 124] width 182 height 17
